Goal: Task Accomplishment & Management: Use online tool/utility

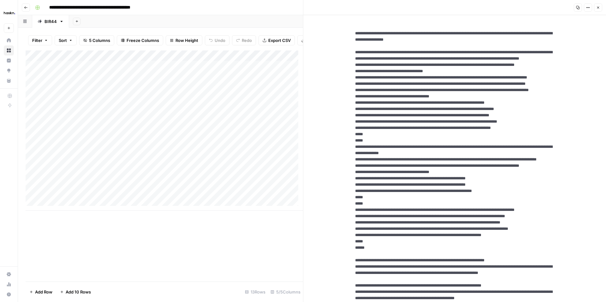
drag, startPoint x: 512, startPoint y: 39, endPoint x: 346, endPoint y: 32, distance: 165.5
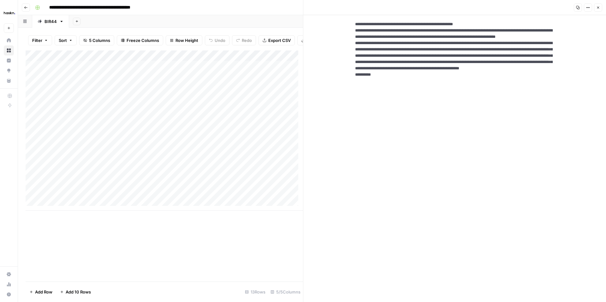
scroll to position [784, 0]
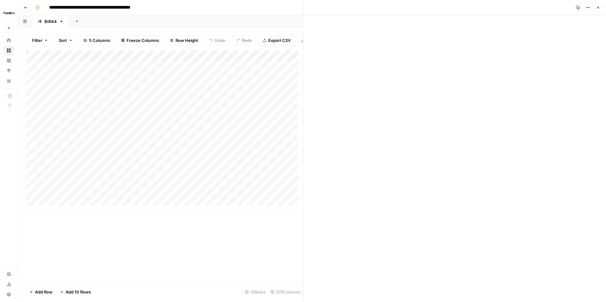
drag, startPoint x: 352, startPoint y: 86, endPoint x: 440, endPoint y: 279, distance: 212.2
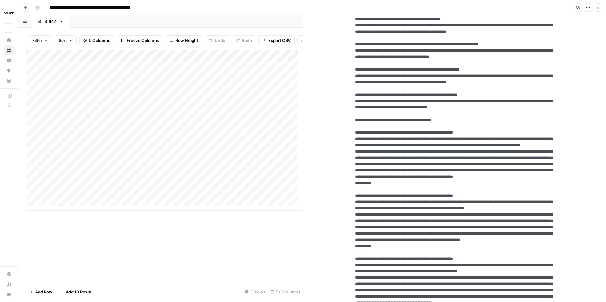
scroll to position [316, 0]
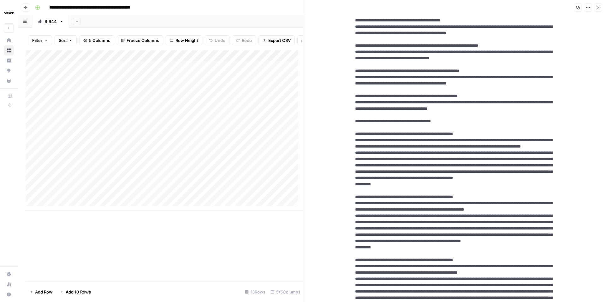
drag, startPoint x: 436, startPoint y: 106, endPoint x: 350, endPoint y: 90, distance: 87.8
click at [350, 90] on textarea at bounding box center [455, 228] width 210 height 1039
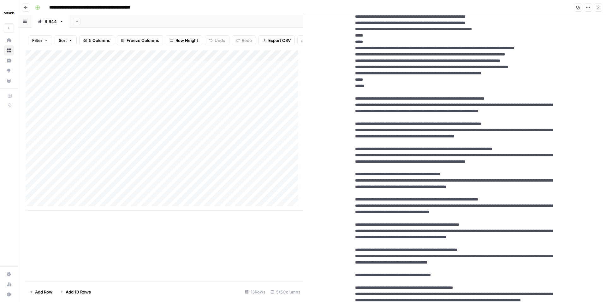
scroll to position [0, 0]
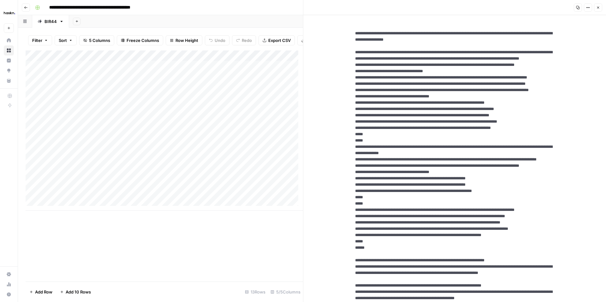
click at [597, 8] on icon "button" at bounding box center [598, 8] width 4 height 4
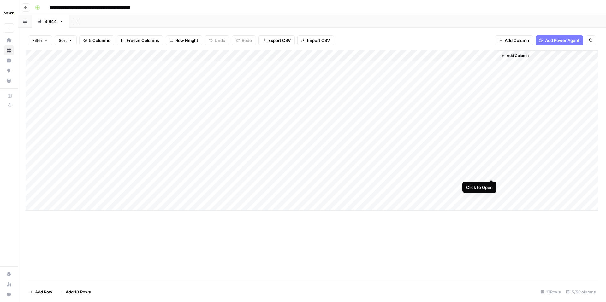
click at [489, 174] on div "Add Column" at bounding box center [312, 130] width 573 height 160
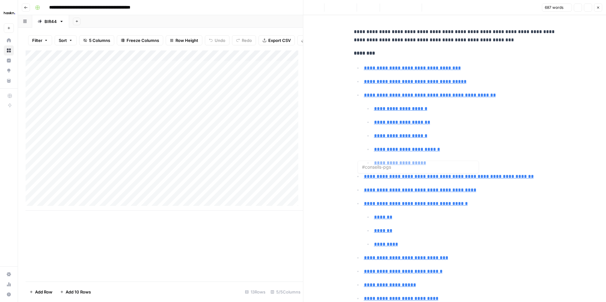
type input "#questceque"
drag, startPoint x: 598, startPoint y: 8, endPoint x: 574, endPoint y: 19, distance: 26.2
click at [598, 8] on icon "button" at bounding box center [598, 8] width 2 height 2
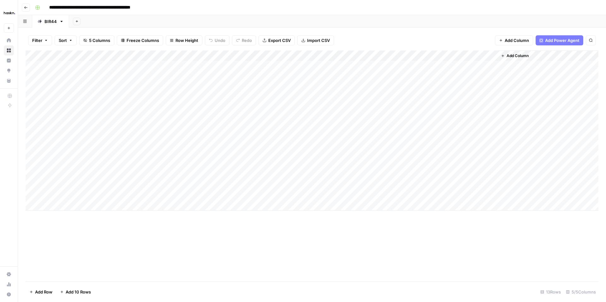
click at [208, 164] on div "Add Column" at bounding box center [312, 130] width 573 height 160
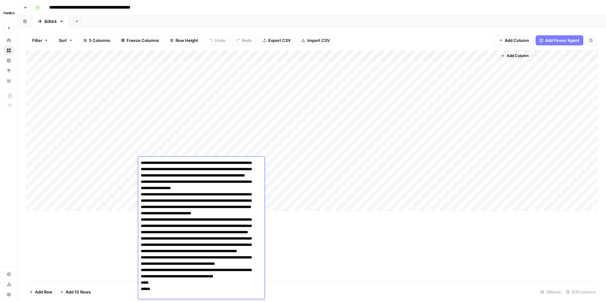
scroll to position [2847, 0]
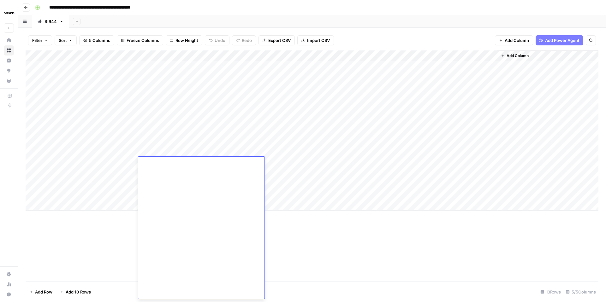
drag, startPoint x: 163, startPoint y: 246, endPoint x: 141, endPoint y: 164, distance: 85.7
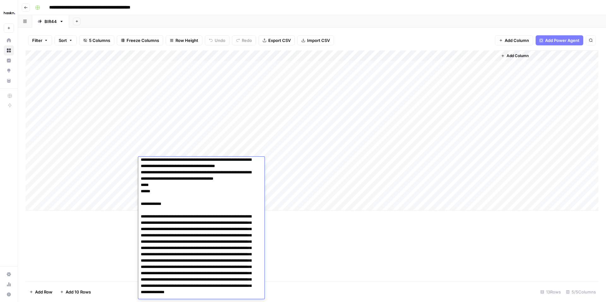
scroll to position [102, 0]
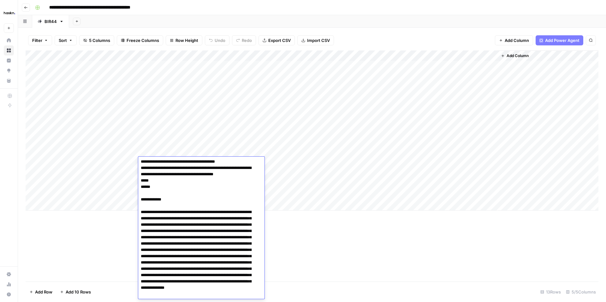
drag, startPoint x: 187, startPoint y: 241, endPoint x: 173, endPoint y: 238, distance: 14.9
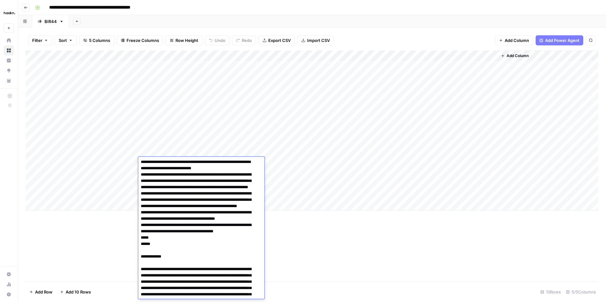
scroll to position [0, 0]
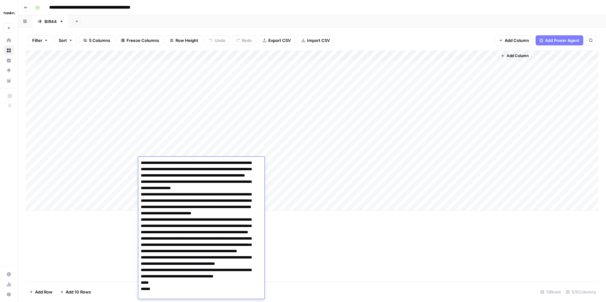
drag, startPoint x: 173, startPoint y: 238, endPoint x: 145, endPoint y: 162, distance: 80.4
click at [135, 159] on body "**********" at bounding box center [303, 151] width 606 height 302
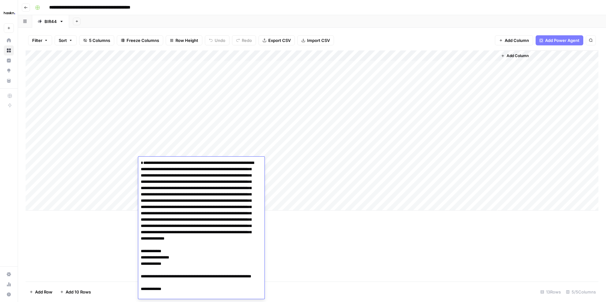
type textarea "**********"
click at [356, 240] on div "Add Column" at bounding box center [312, 165] width 573 height 231
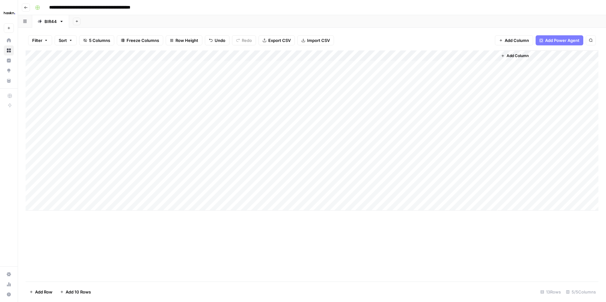
click at [356, 240] on div "Add Column" at bounding box center [312, 165] width 573 height 231
click at [180, 173] on div "Add Column" at bounding box center [312, 130] width 573 height 160
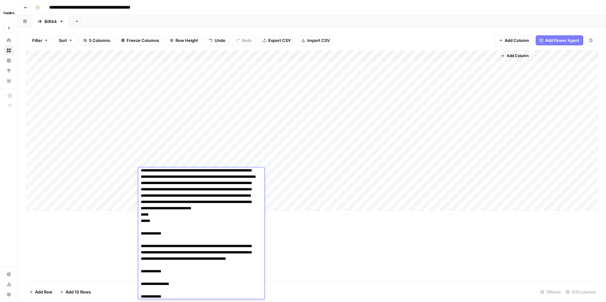
scroll to position [77, 0]
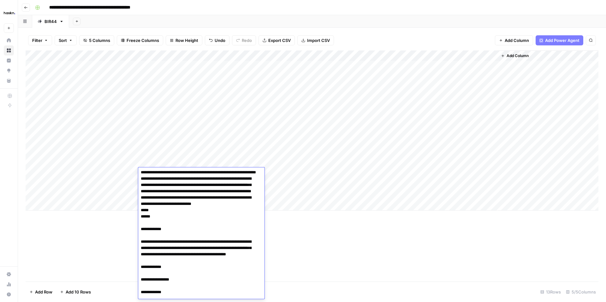
drag, startPoint x: 140, startPoint y: 174, endPoint x: 210, endPoint y: 260, distance: 110.4
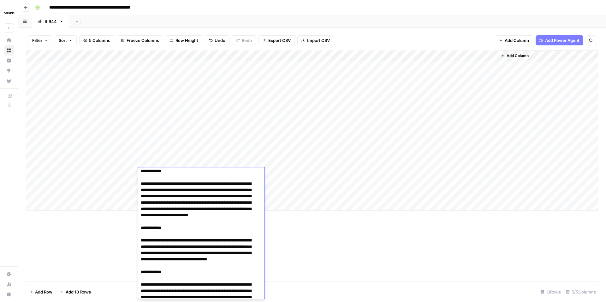
scroll to position [4, 0]
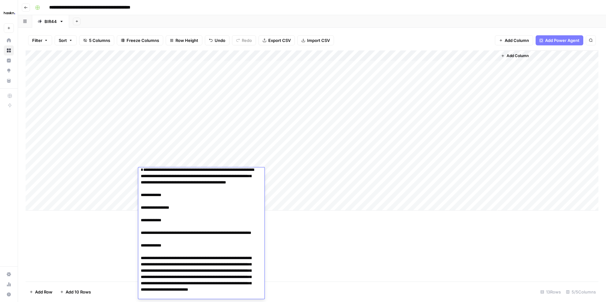
type textarea "**********"
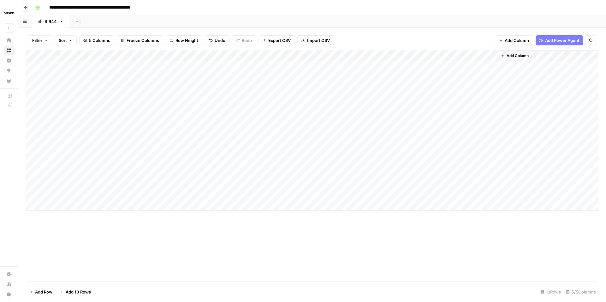
click at [368, 222] on div "Add Column" at bounding box center [312, 165] width 573 height 231
click at [433, 173] on div "Add Column" at bounding box center [312, 130] width 573 height 160
drag, startPoint x: 440, startPoint y: 56, endPoint x: 385, endPoint y: 54, distance: 55.2
click at [389, 54] on div "Add Column" at bounding box center [312, 130] width 573 height 160
click at [383, 54] on div "Add Column" at bounding box center [312, 130] width 573 height 160
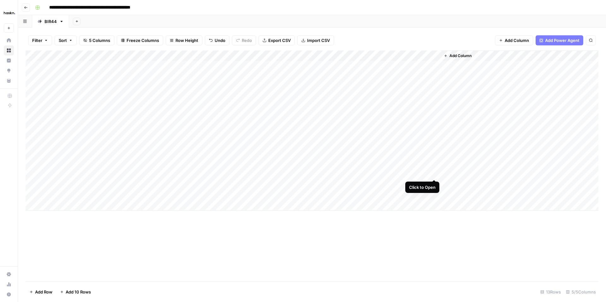
click at [434, 173] on div "Add Column" at bounding box center [312, 130] width 573 height 160
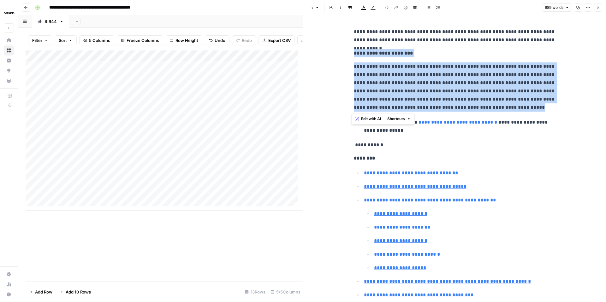
drag, startPoint x: 489, startPoint y: 105, endPoint x: 344, endPoint y: 55, distance: 154.1
click at [587, 7] on icon "button" at bounding box center [588, 8] width 4 height 4
click at [558, 68] on span "Code" at bounding box center [569, 67] width 30 height 6
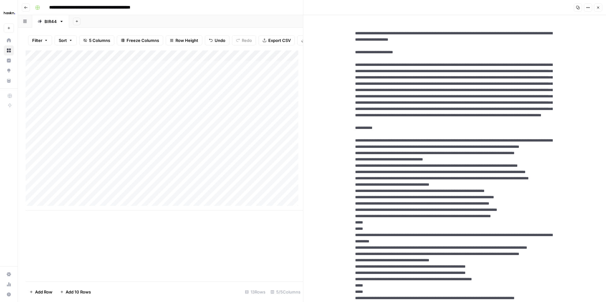
drag, startPoint x: 481, startPoint y: 154, endPoint x: 349, endPoint y: 63, distance: 160.1
click at [595, 7] on button "Close" at bounding box center [598, 7] width 8 height 8
